Goal: Consume media (video, audio)

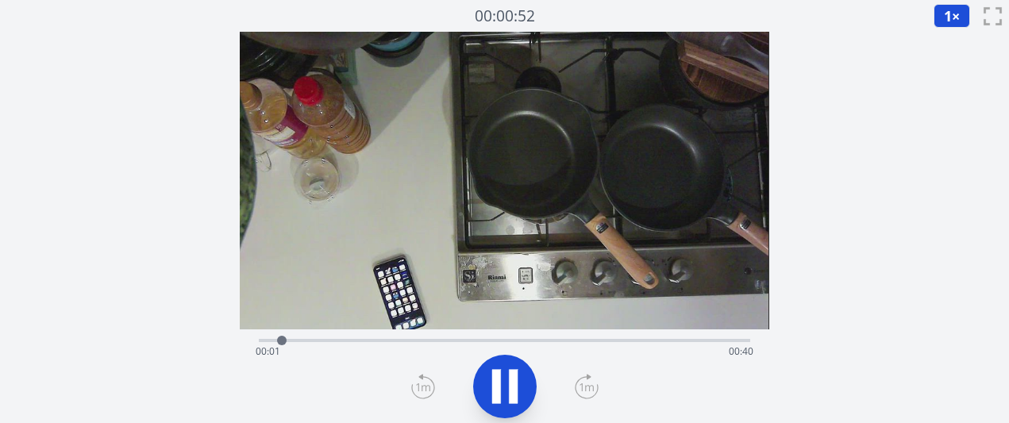
click at [585, 389] on icon at bounding box center [586, 387] width 14 height 8
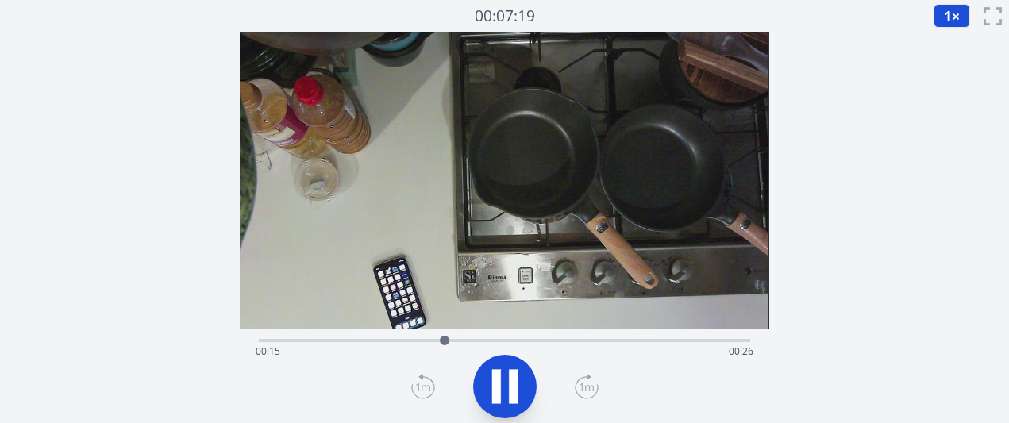
click at [585, 389] on icon at bounding box center [586, 387] width 14 height 8
click at [425, 393] on icon at bounding box center [423, 386] width 24 height 25
click at [440, 344] on div "経過時間: 00:29 残り時間: 00:12" at bounding box center [504, 351] width 497 height 25
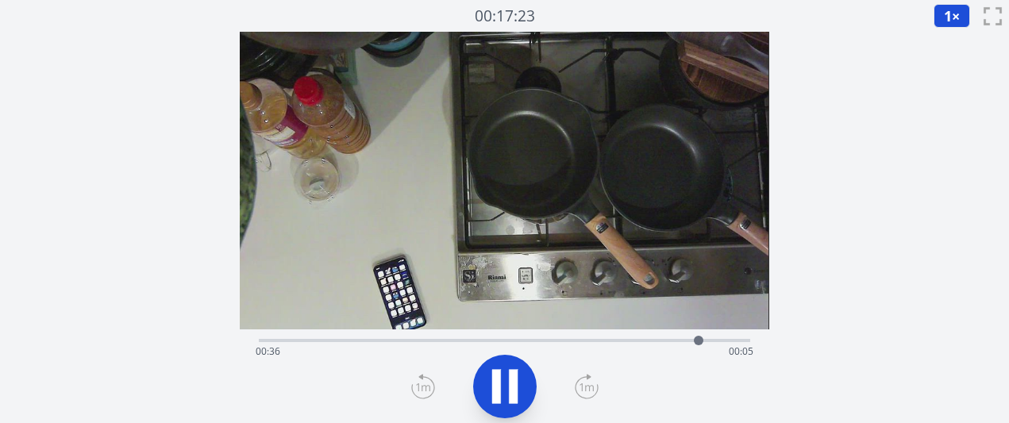
click at [525, 393] on icon at bounding box center [505, 386] width 44 height 44
click at [585, 386] on icon at bounding box center [586, 387] width 14 height 8
click at [584, 386] on icon at bounding box center [586, 387] width 14 height 8
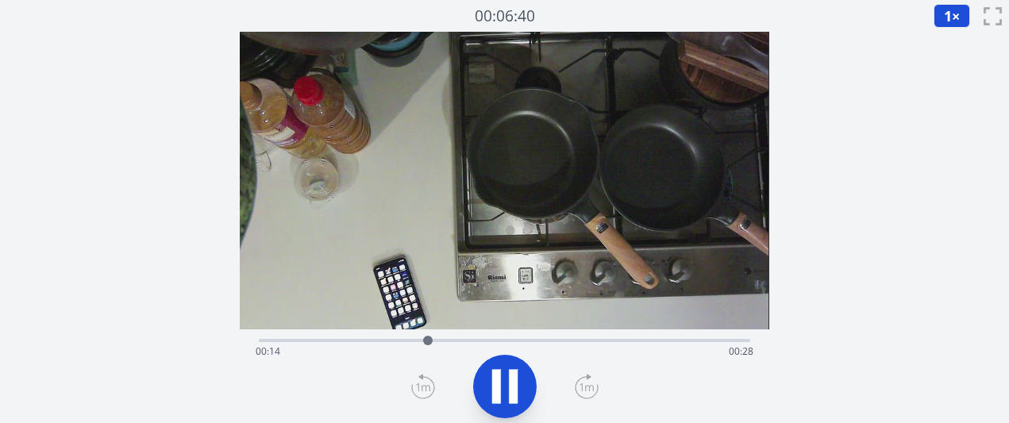
click at [584, 386] on icon at bounding box center [586, 387] width 14 height 8
click at [424, 342] on div "経過時間: 00:21 残り時間: 00:20" at bounding box center [504, 351] width 497 height 25
click at [499, 394] on icon at bounding box center [496, 386] width 9 height 34
click at [499, 394] on icon at bounding box center [505, 386] width 26 height 33
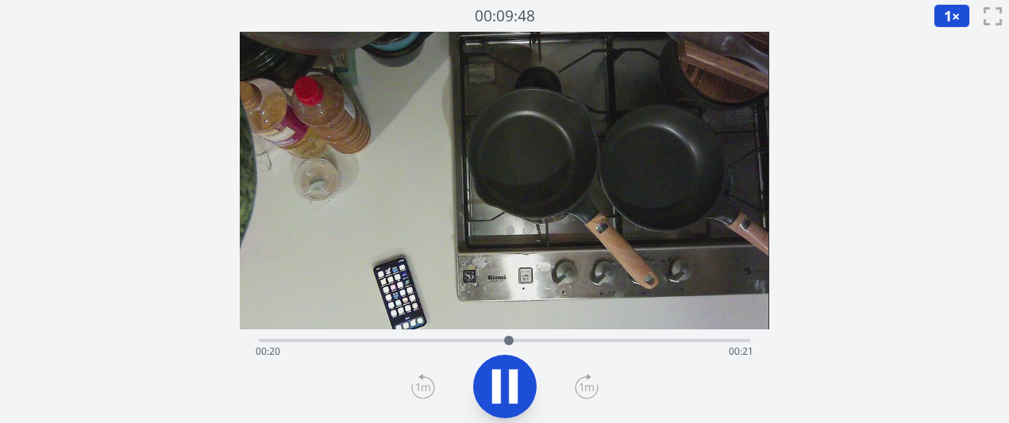
click at [499, 394] on icon at bounding box center [496, 386] width 9 height 34
click at [459, 340] on div "経過時間: 00:21 残り時間: 00:21" at bounding box center [504, 351] width 497 height 25
click at [499, 389] on icon at bounding box center [505, 386] width 26 height 33
click at [618, 341] on div "経過時間: 00:35 残り時間: 00:07" at bounding box center [504, 351] width 497 height 25
click at [612, 344] on div "経過時間: 00:31 残り時間: 00:10" at bounding box center [504, 351] width 497 height 25
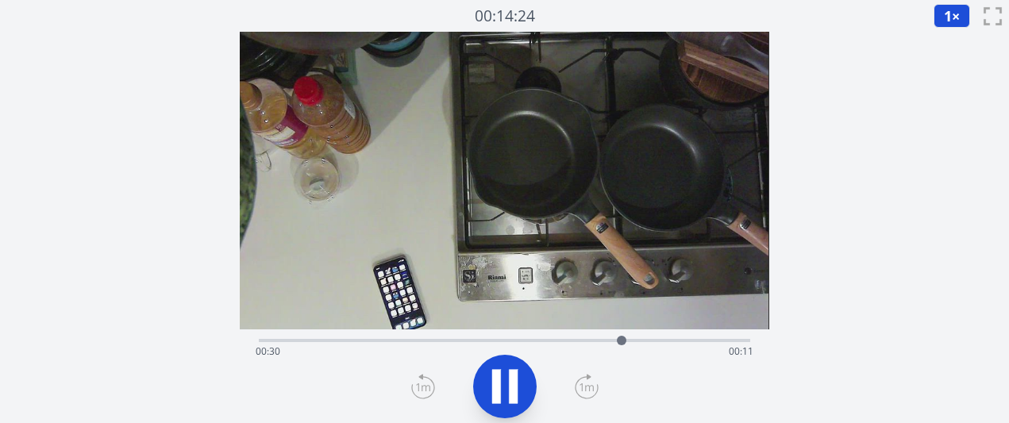
click at [603, 346] on div "経過時間: 00:30 残り時間: 00:11" at bounding box center [504, 351] width 497 height 25
click at [593, 346] on div "経過時間: 00:29 残り時間: 00:12" at bounding box center [504, 351] width 497 height 25
click at [498, 395] on icon at bounding box center [496, 386] width 9 height 34
click at [587, 345] on div "経過時間: 00:38 残り時間: 00:03" at bounding box center [504, 351] width 497 height 25
click at [617, 342] on div "経過時間: 00:27 残り時間: 00:14" at bounding box center [504, 351] width 497 height 25
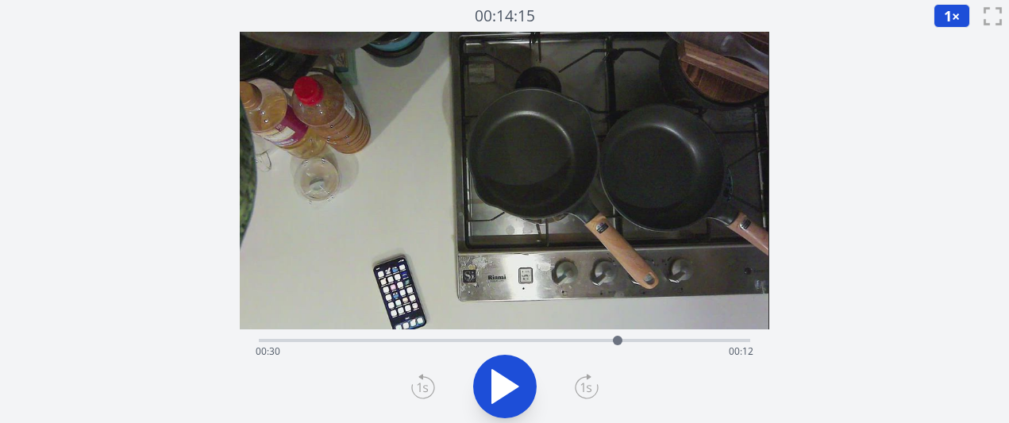
click at [635, 341] on div "経過時間: 00:30 残り時間: 00:12" at bounding box center [504, 351] width 497 height 25
click at [657, 341] on div "経過時間: 00:31 残り時間: 00:10" at bounding box center [504, 351] width 497 height 25
click at [679, 341] on div "経過時間: 00:33 残り時間: 00:08" at bounding box center [504, 351] width 497 height 25
click at [694, 341] on div "経過時間: 00:35 残り時間: 00:06" at bounding box center [504, 351] width 497 height 25
click at [689, 341] on div at bounding box center [695, 341] width 24 height 24
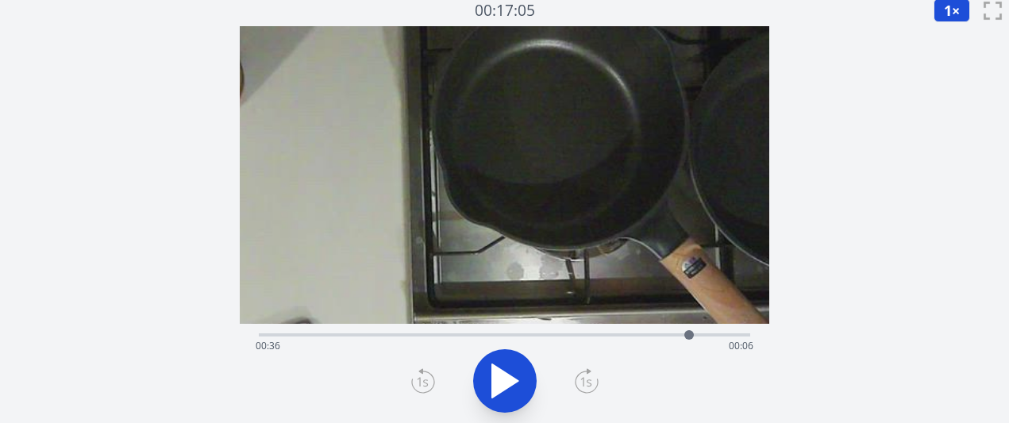
scroll to position [6, 0]
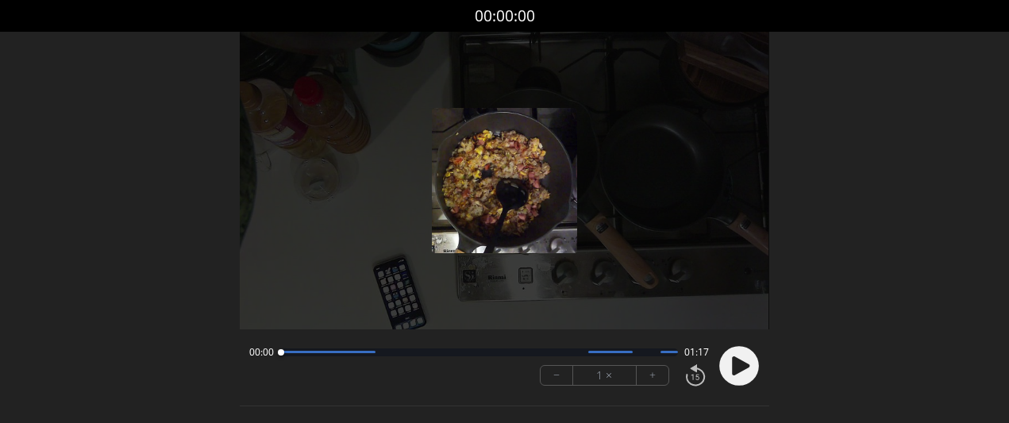
click at [644, 372] on button "+" at bounding box center [653, 375] width 32 height 19
click at [733, 363] on icon at bounding box center [740, 365] width 17 height 19
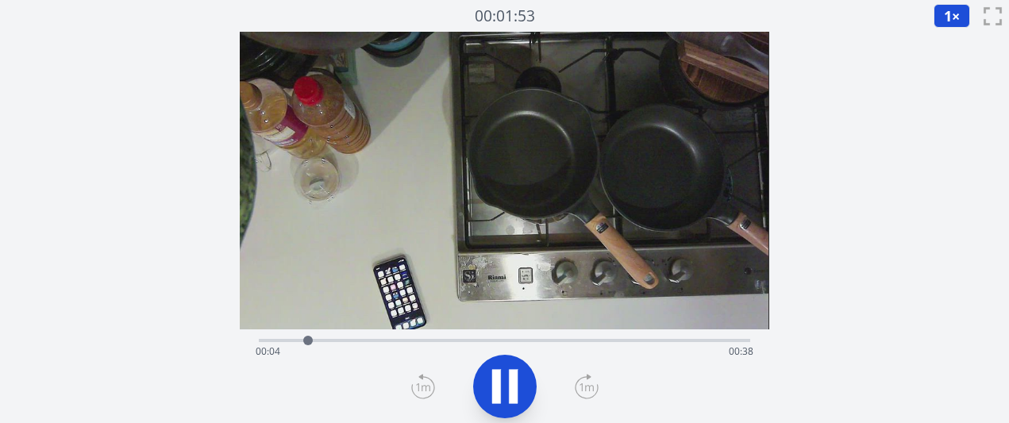
click at [583, 390] on icon at bounding box center [587, 386] width 24 height 25
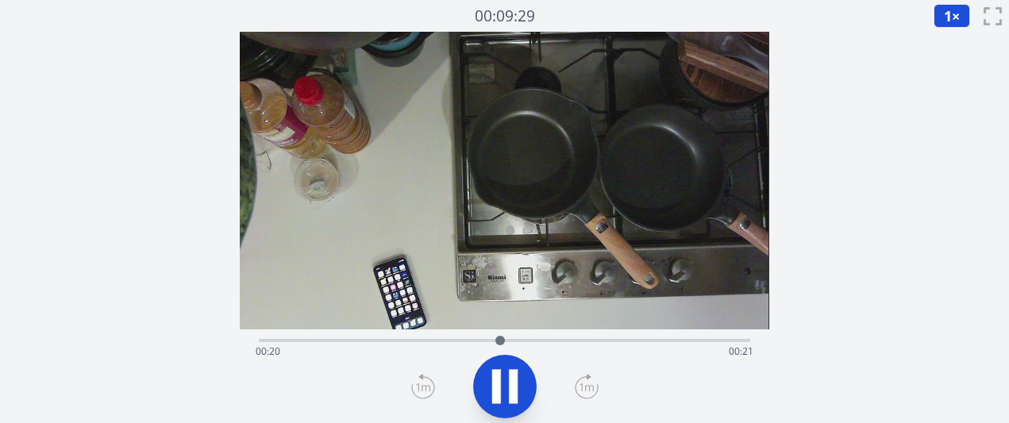
click at [583, 390] on icon at bounding box center [587, 386] width 24 height 25
click at [505, 399] on icon at bounding box center [505, 386] width 44 height 44
